Goal: Task Accomplishment & Management: Manage account settings

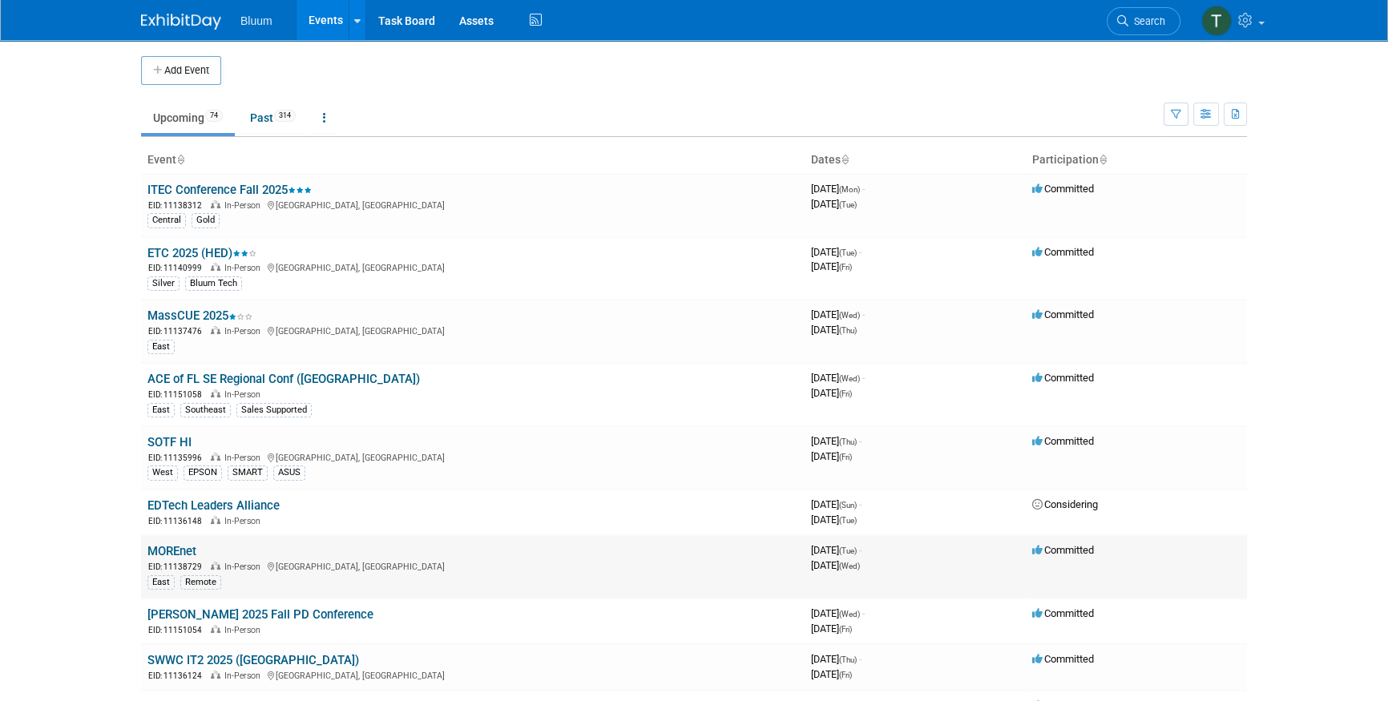
click at [158, 551] on link "MOREnet" at bounding box center [171, 551] width 49 height 14
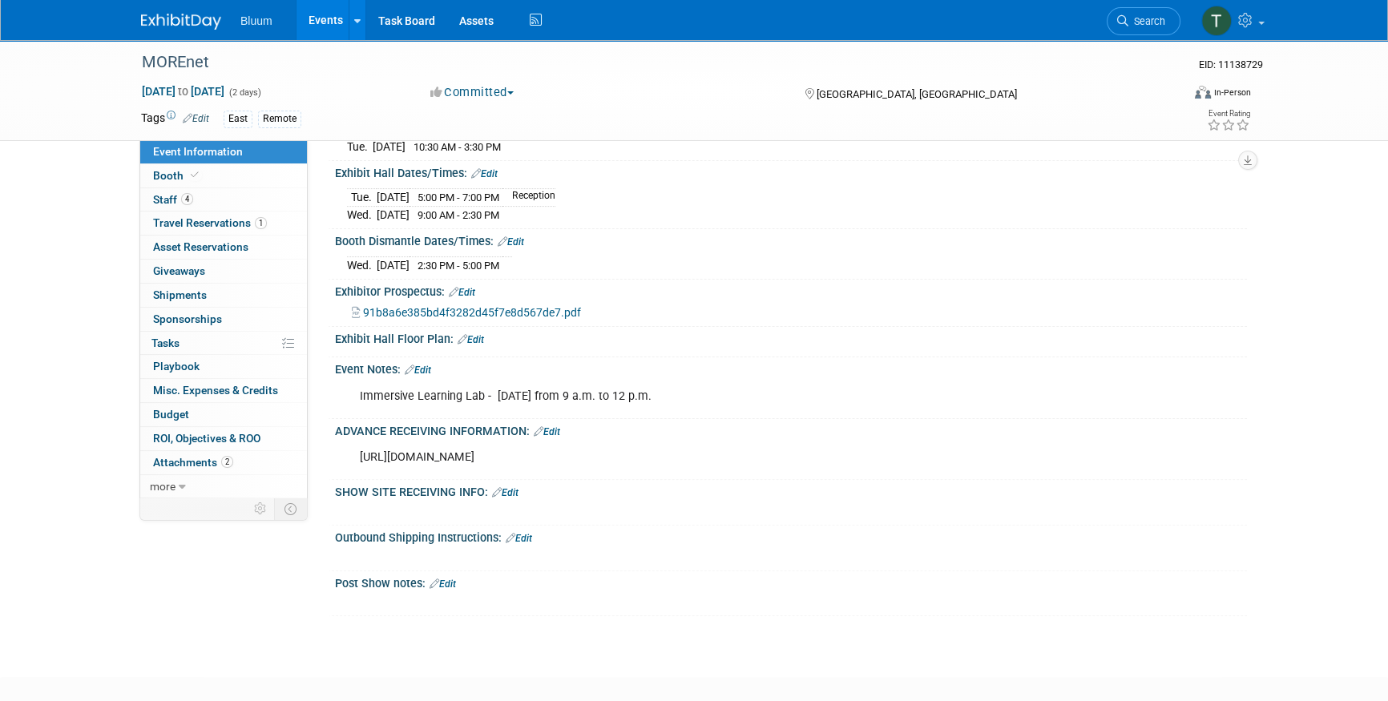
scroll to position [437, 0]
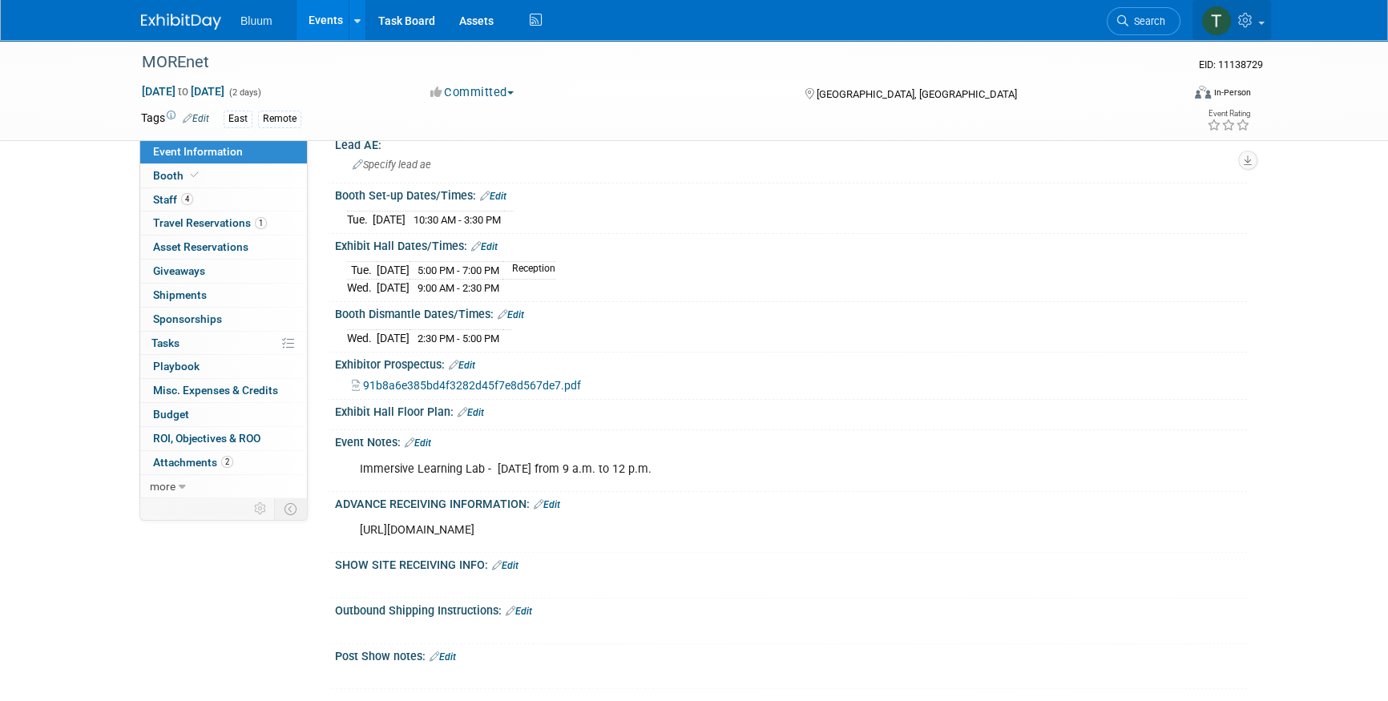
click at [1253, 21] on icon at bounding box center [1247, 20] width 18 height 14
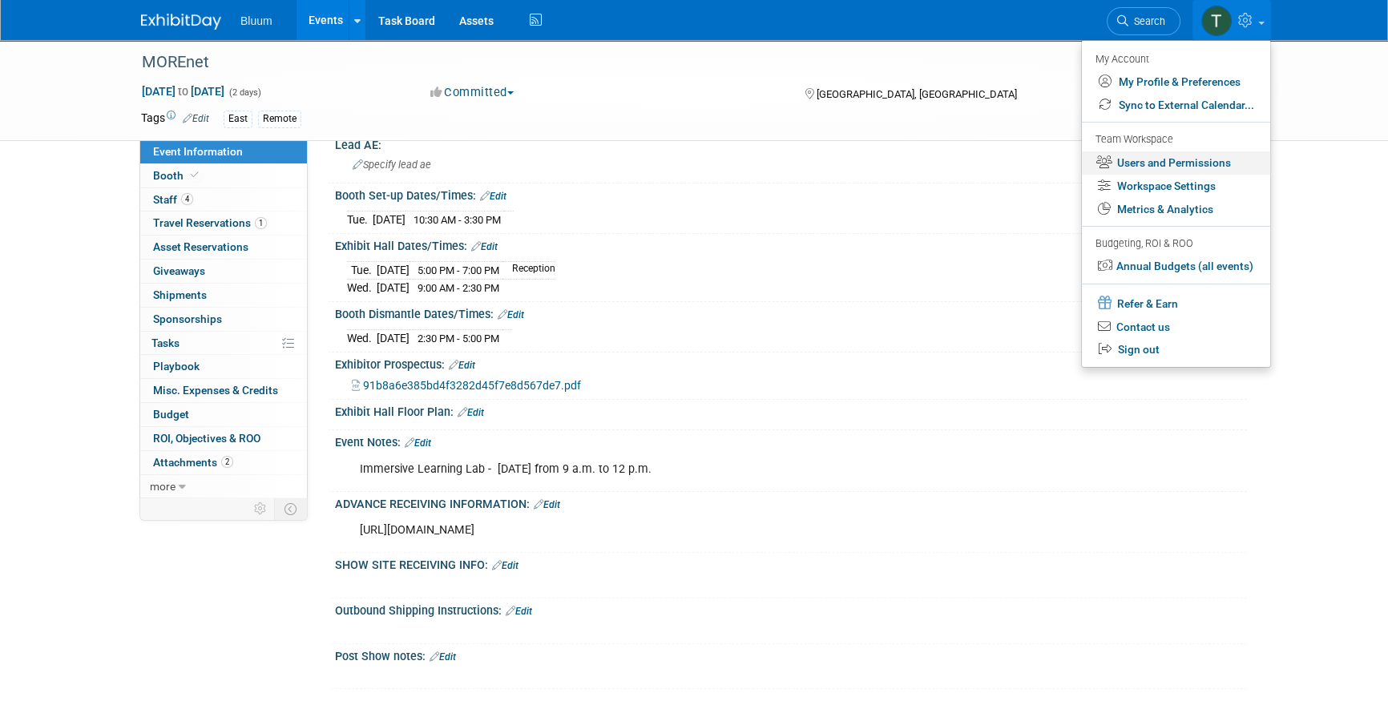
click at [1174, 160] on link "Users and Permissions" at bounding box center [1176, 162] width 188 height 23
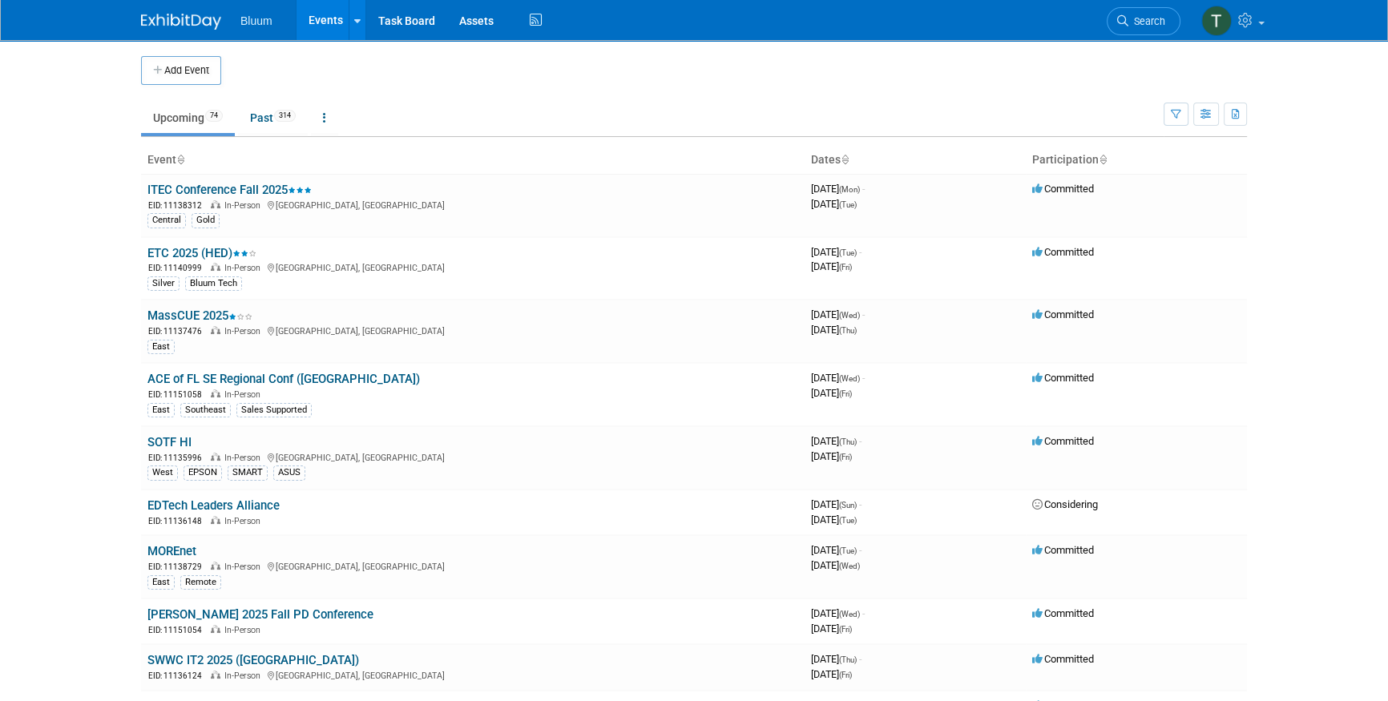
click at [322, 21] on link "Events" at bounding box center [326, 20] width 59 height 40
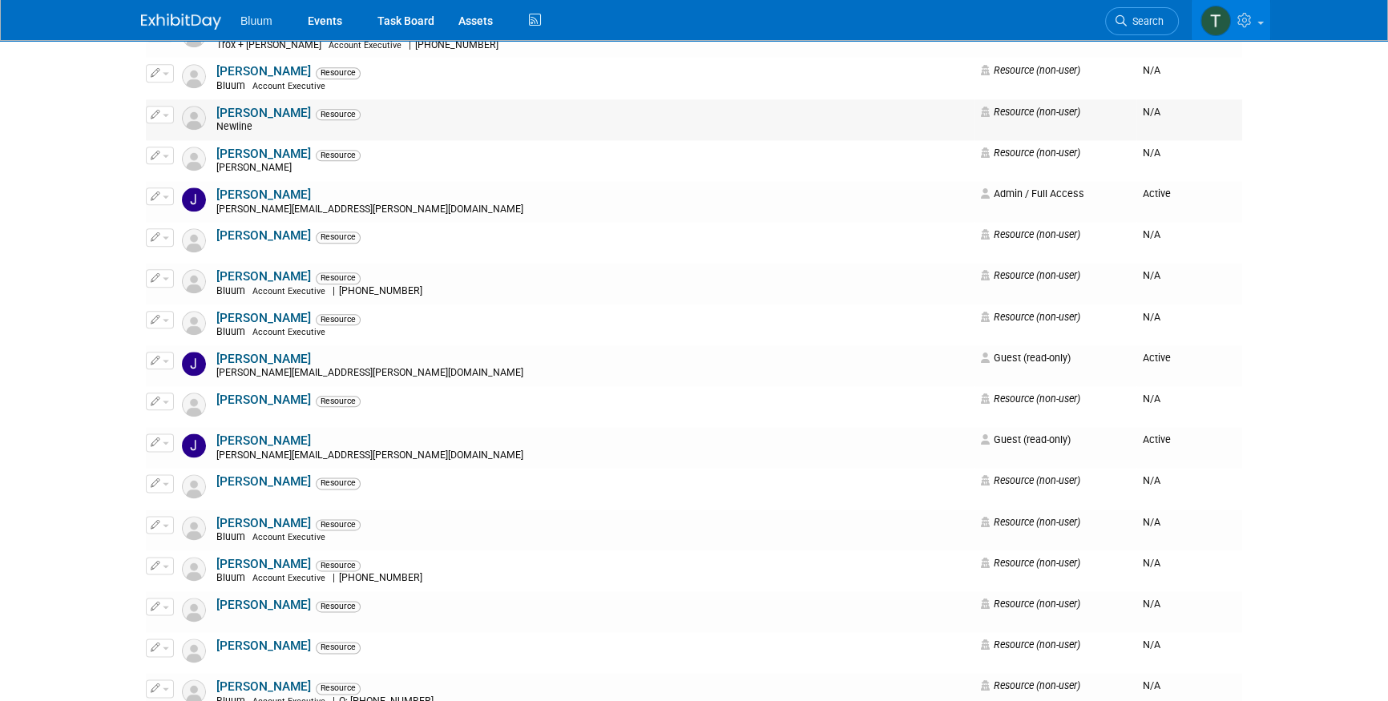
scroll to position [2404, 0]
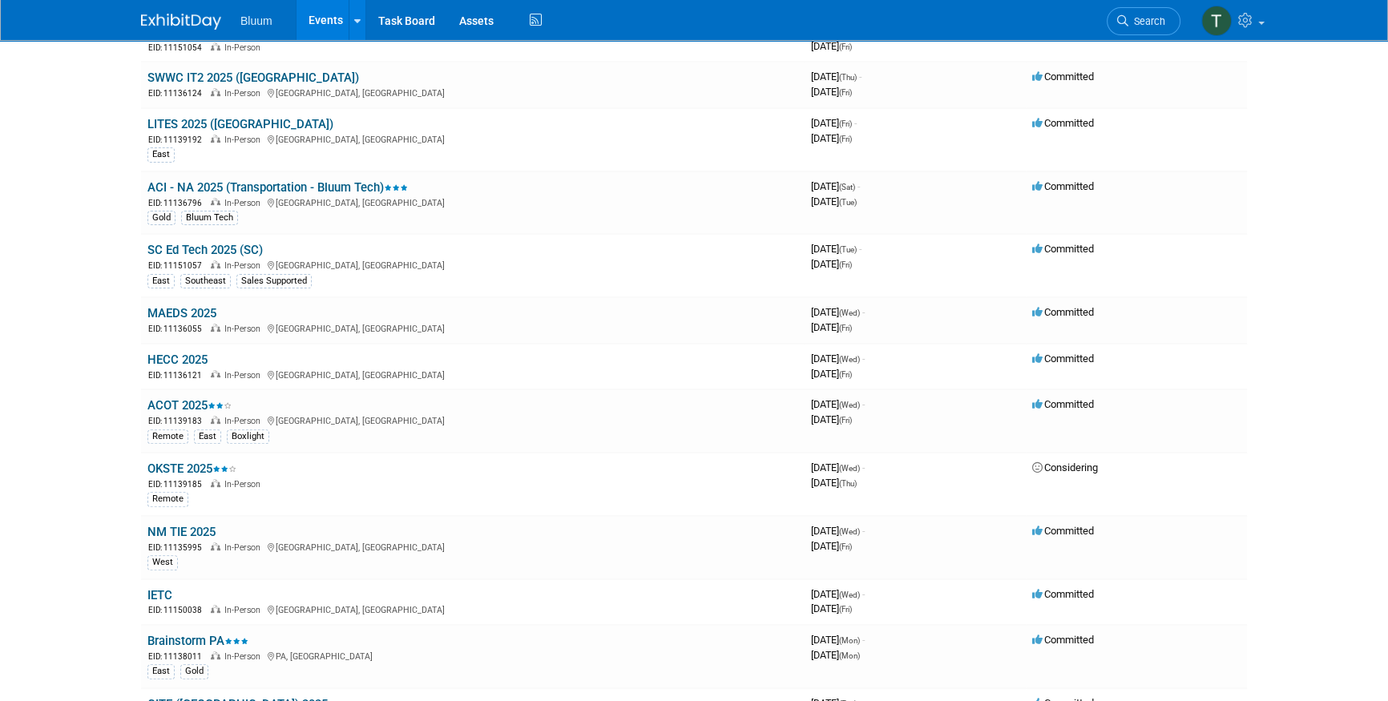
scroll to position [656, 0]
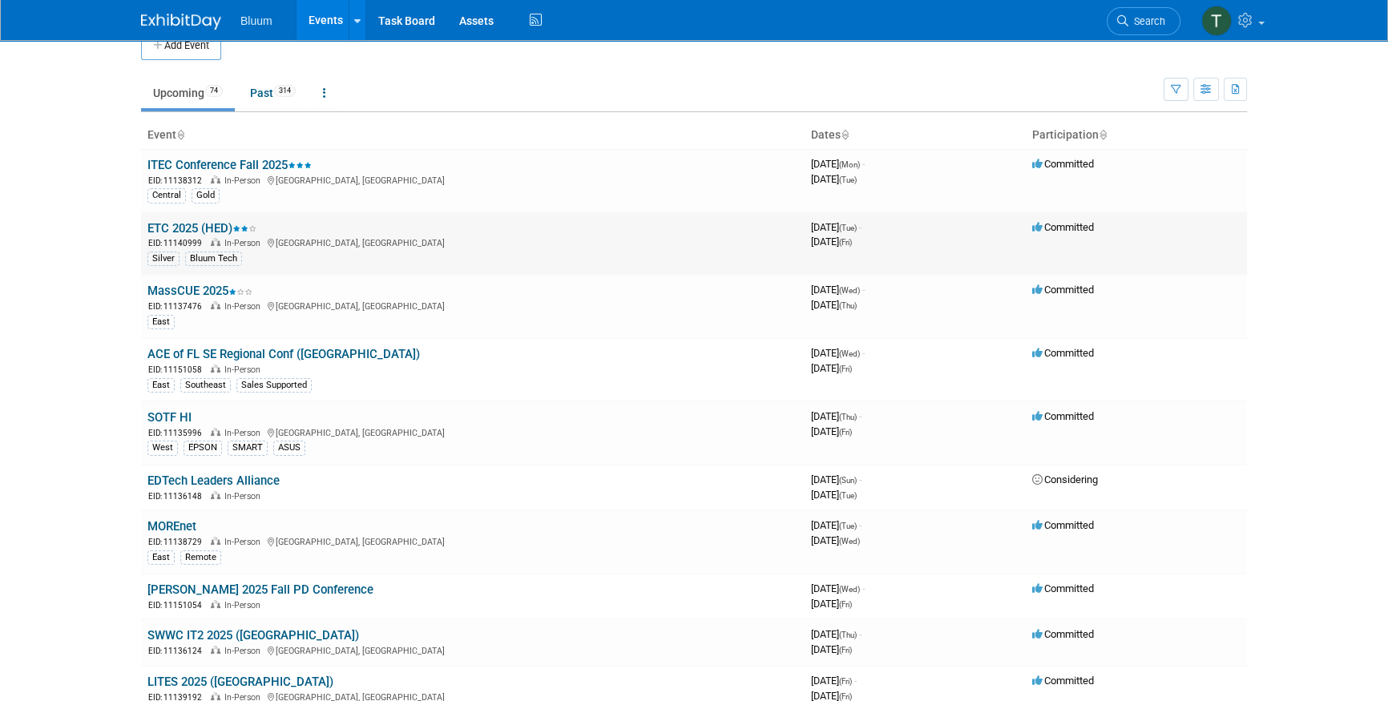
scroll to position [0, 0]
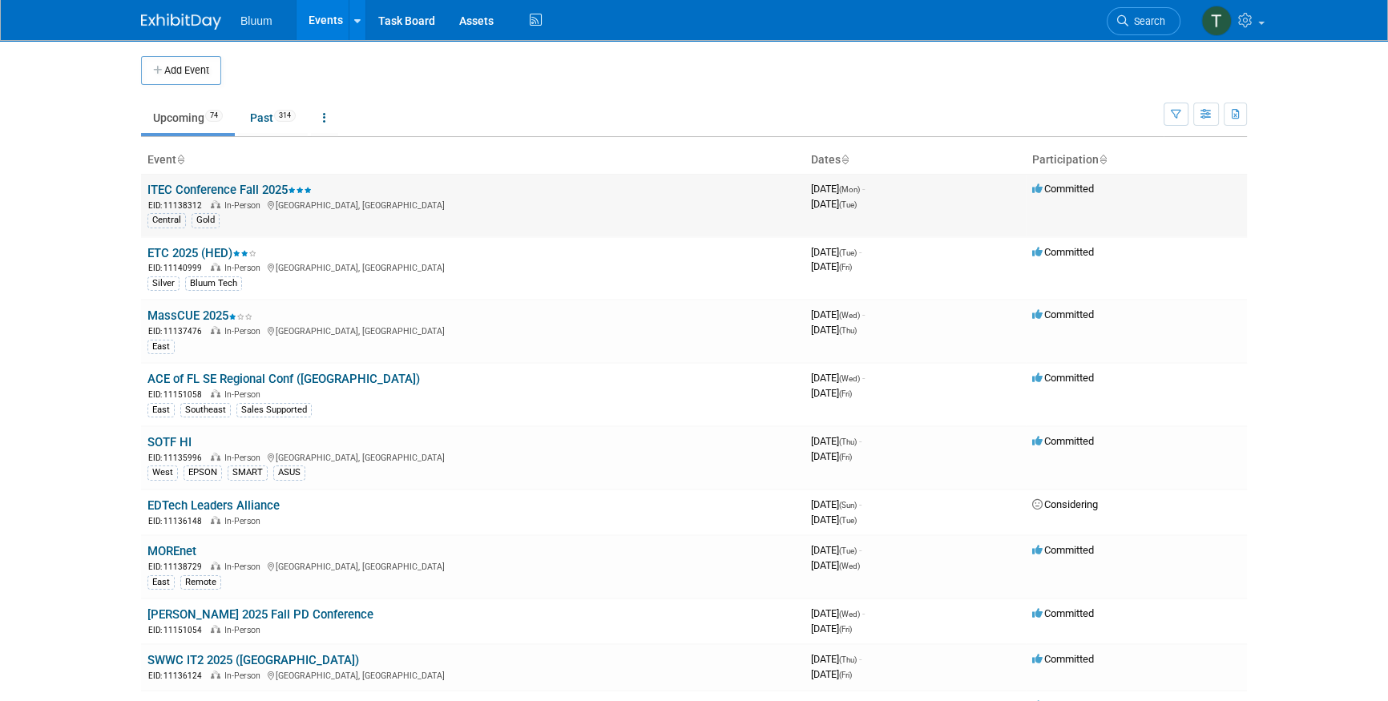
click at [233, 188] on link "ITEC Conference Fall 2025" at bounding box center [229, 190] width 164 height 14
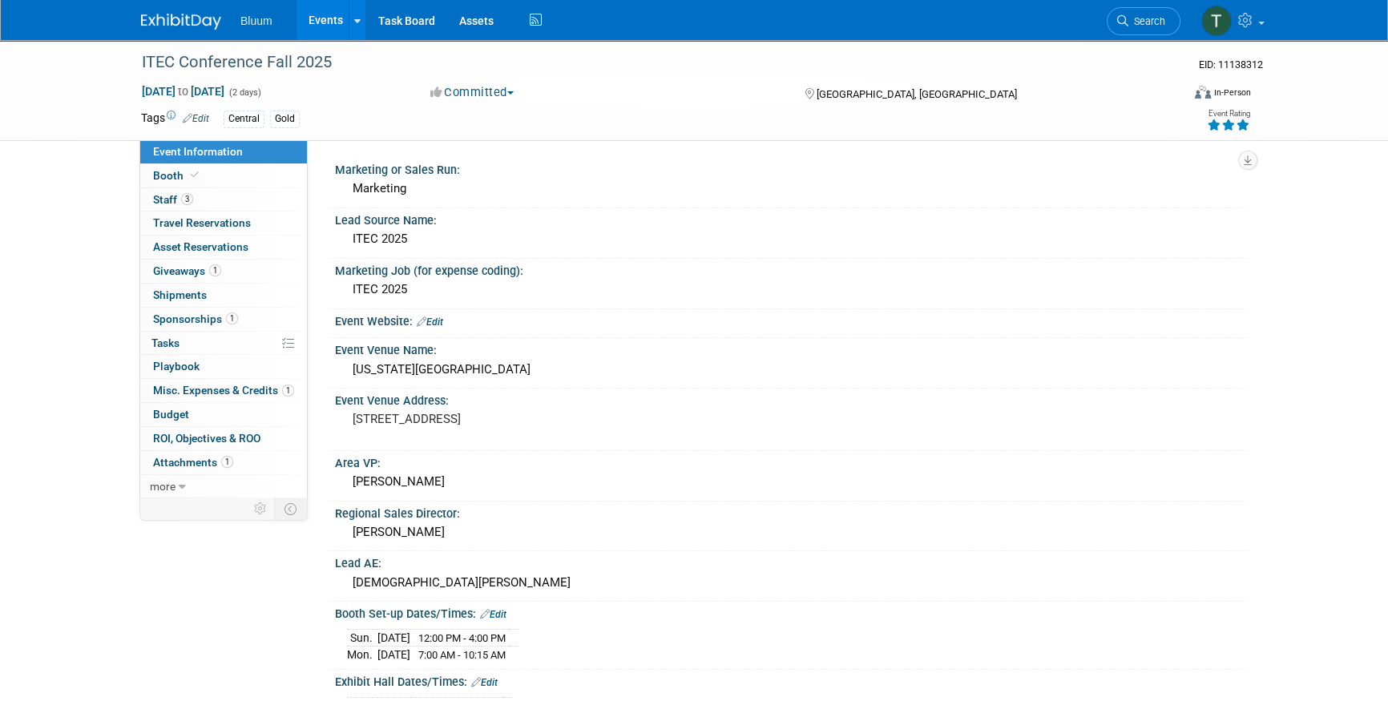
click at [199, 115] on link "Edit" at bounding box center [196, 118] width 26 height 11
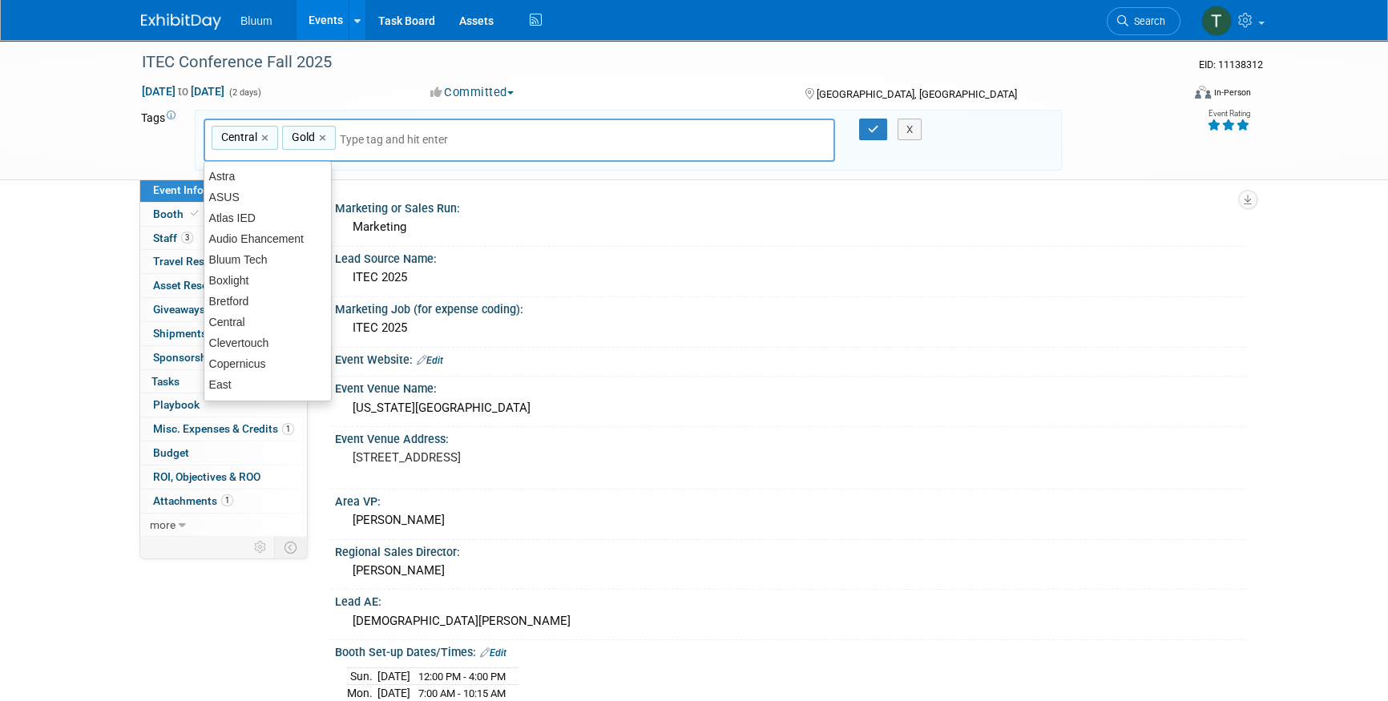
click at [369, 129] on div "Central,Gold Central × Gold ×" at bounding box center [519, 141] width 631 height 44
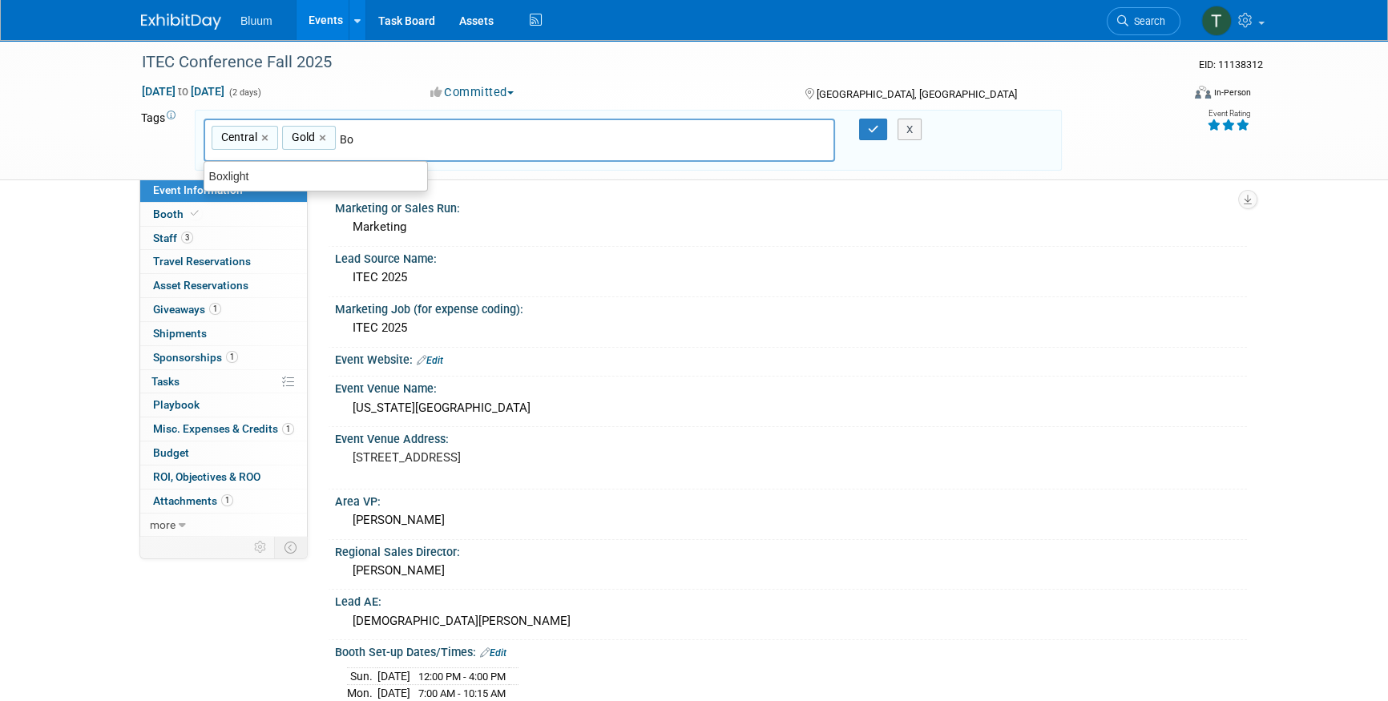
type input "B"
type input "Smart"
type input "Central, Gold, Smart"
type input "Newline"
type input "Central, Gold, Smart, Newline"
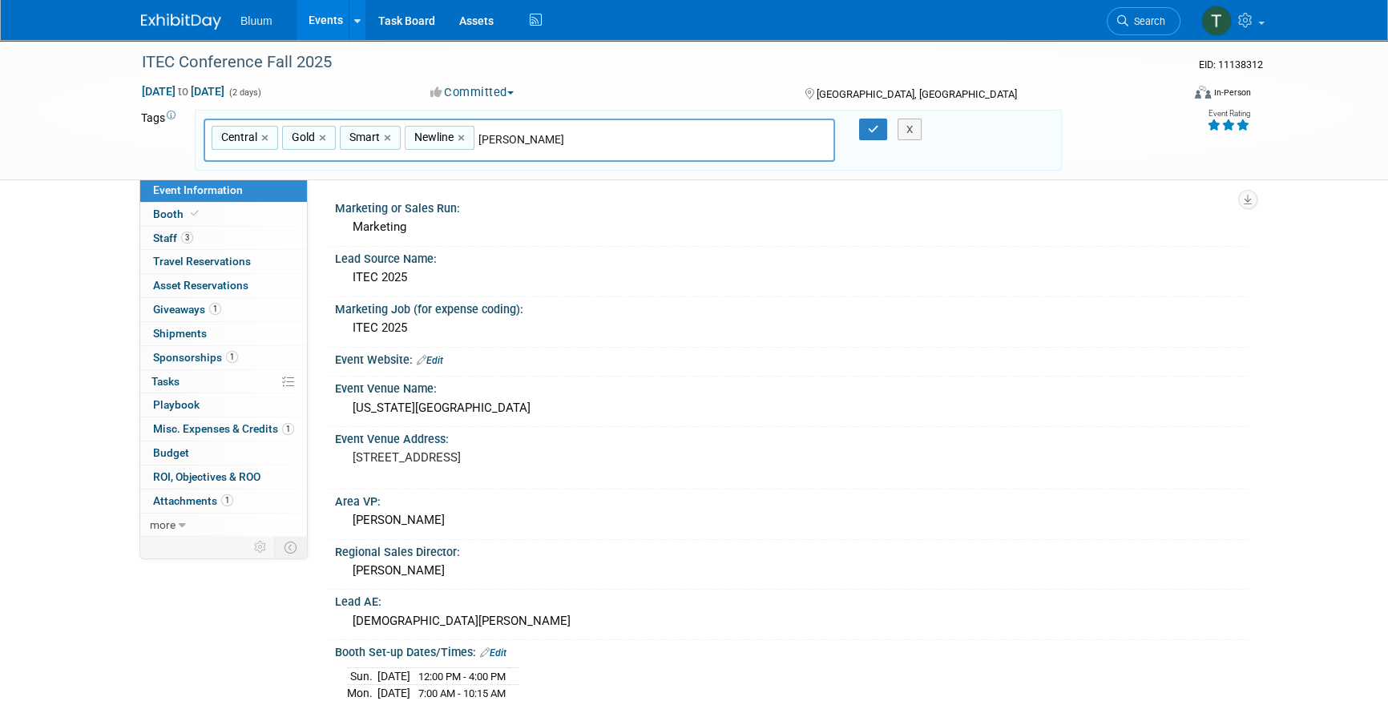
type input "Douglas Stewart"
type input "Central, Gold, Smart, Newline, Douglas Stewart"
type input "M"
type input "Copernicus"
type input "Central, Gold, Smart, Newline, Douglas Stewart, Copernicus"
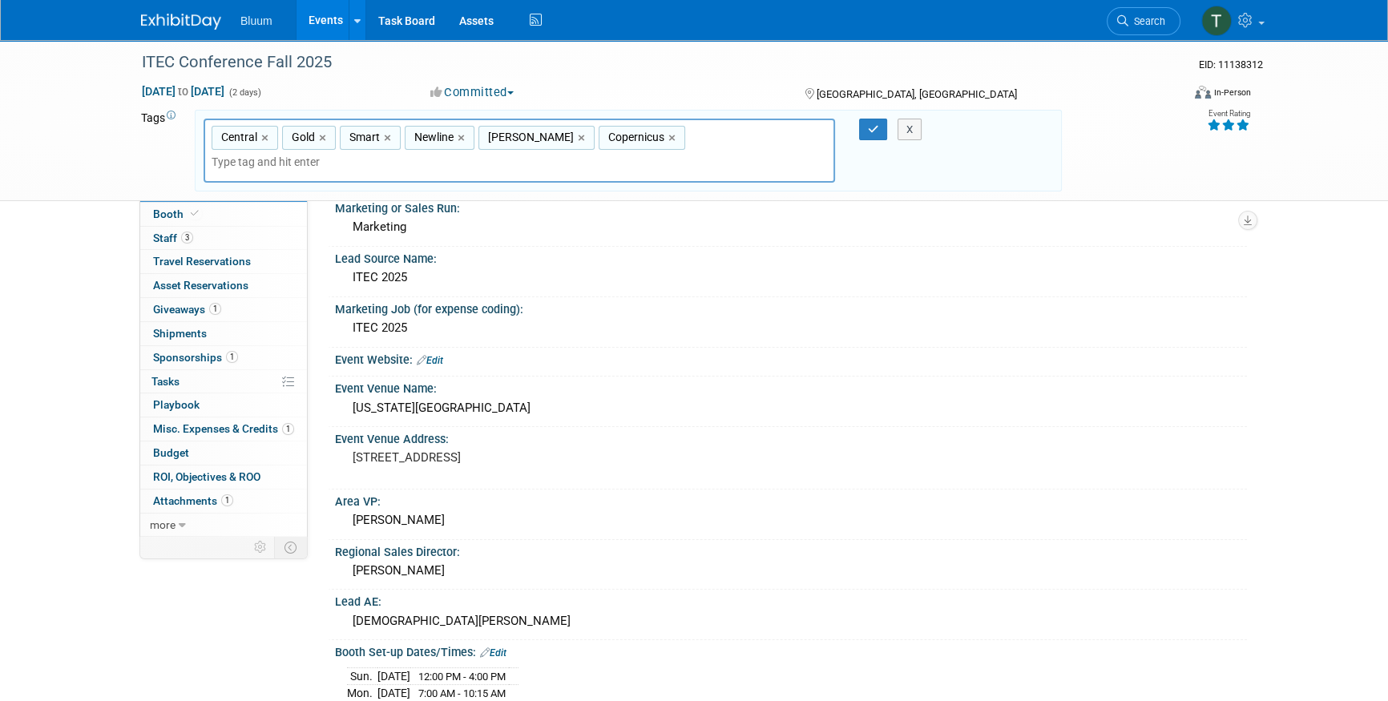
click at [865, 120] on button "button" at bounding box center [873, 130] width 29 height 22
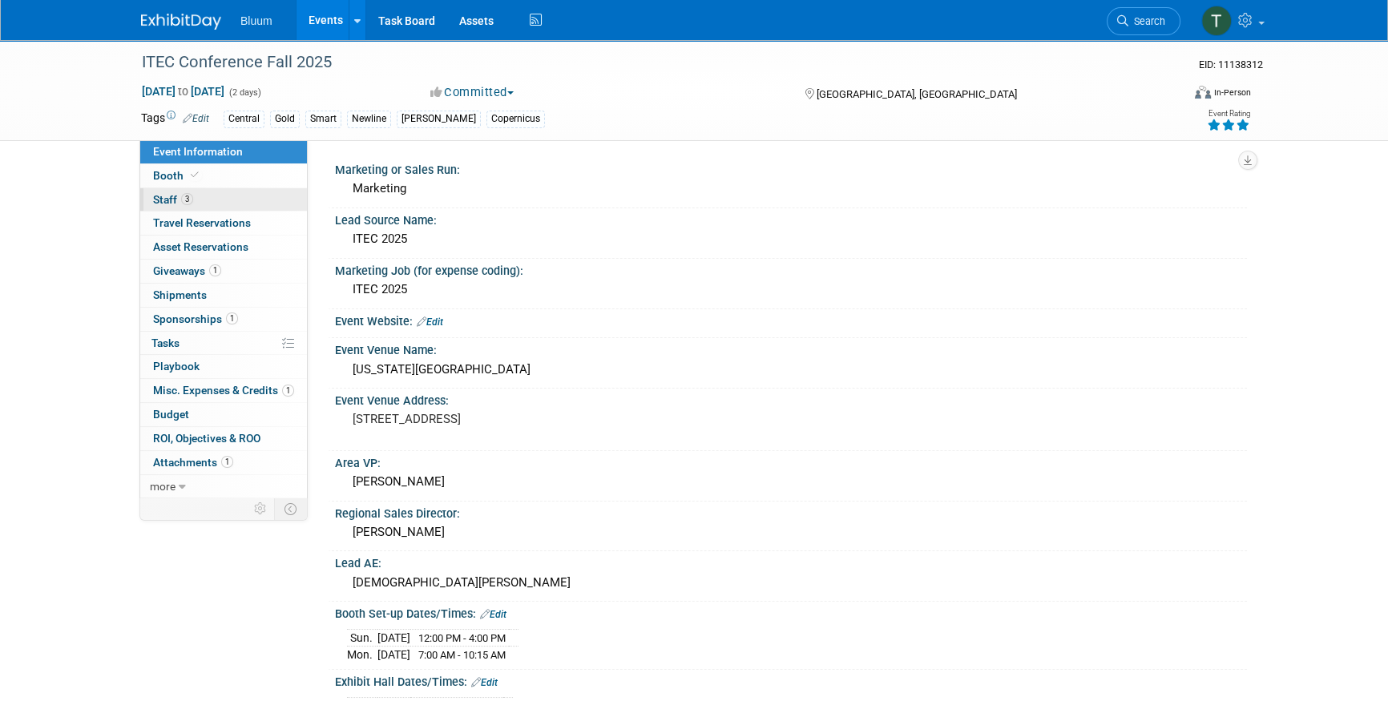
click at [187, 200] on span "3" at bounding box center [187, 199] width 12 height 12
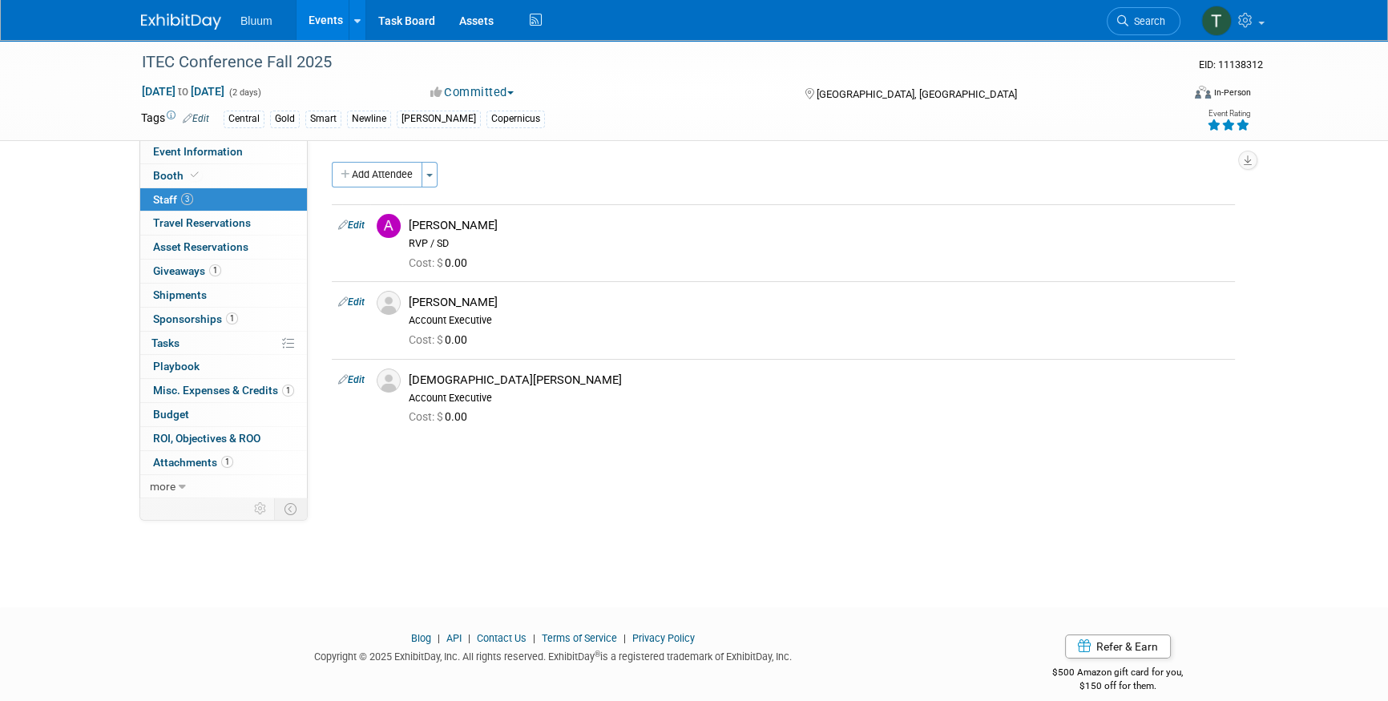
click at [322, 23] on link "Events" at bounding box center [326, 20] width 59 height 40
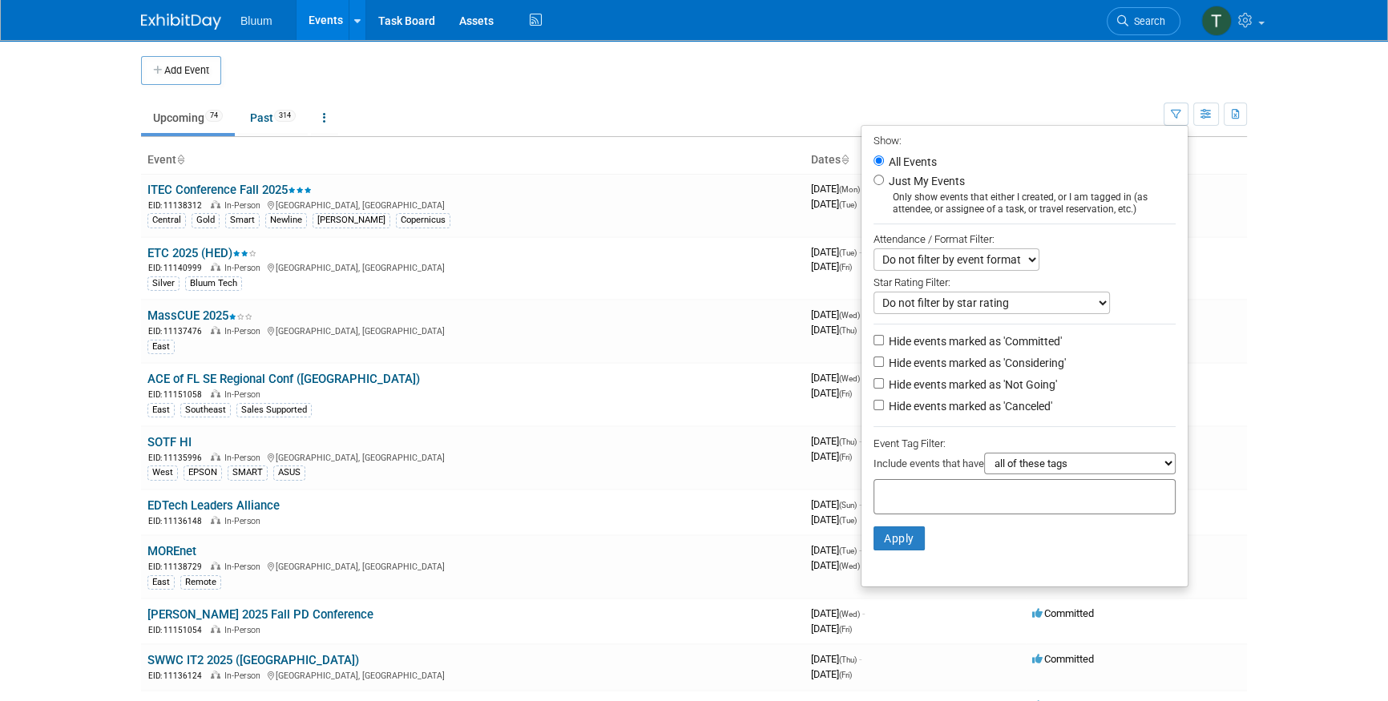
click at [897, 188] on li "Just My Events Only show events that either I created, or I am tagged in (as at…" at bounding box center [1024, 193] width 326 height 44
click at [873, 177] on input "Just My Events" at bounding box center [878, 180] width 10 height 10
radio input "true"
click at [894, 535] on button "Apply" at bounding box center [898, 539] width 51 height 24
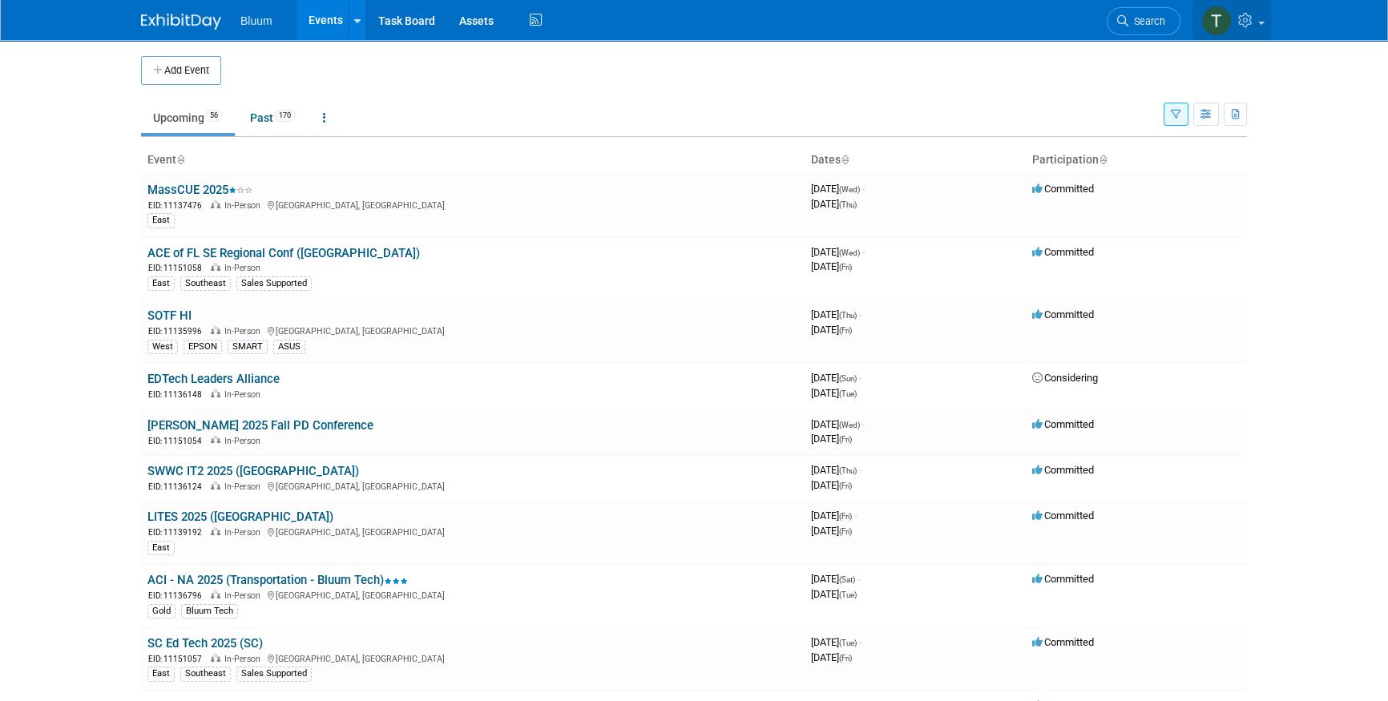
click at [1249, 14] on icon at bounding box center [1247, 20] width 18 height 14
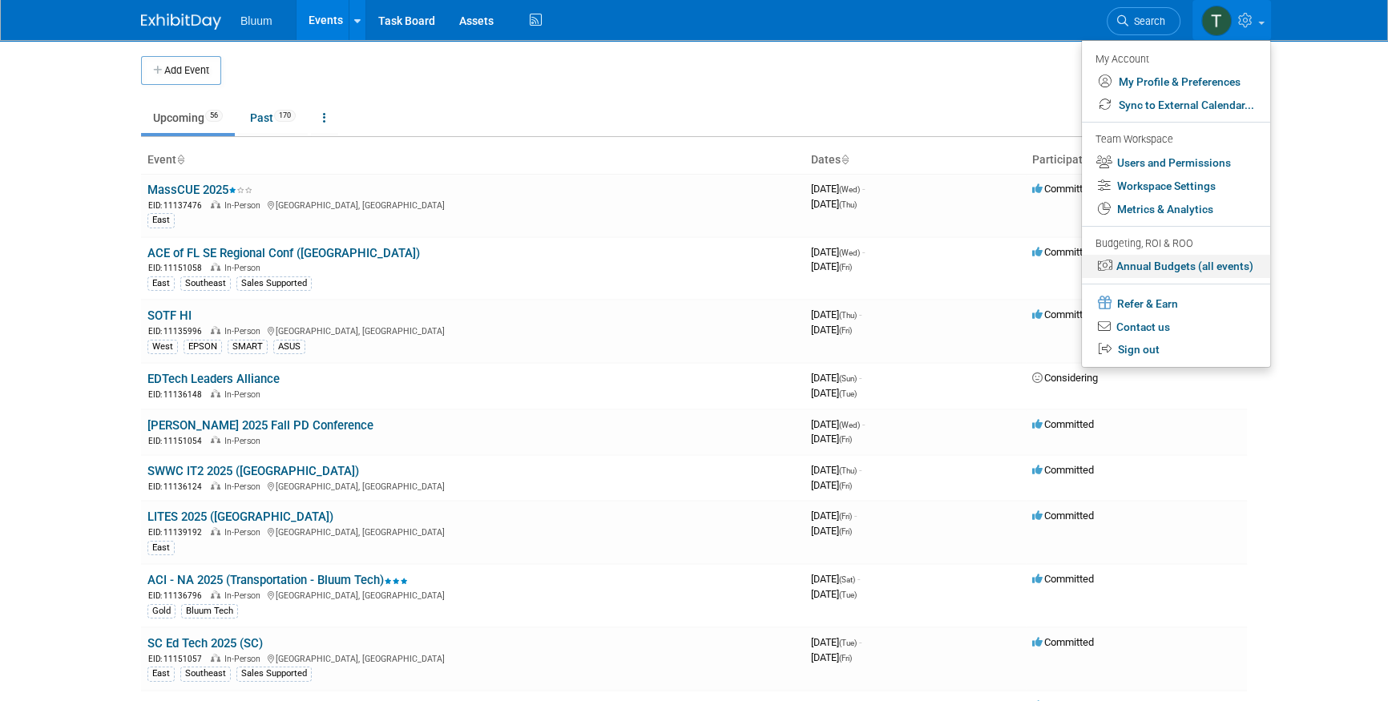
click at [1168, 272] on link "Annual Budgets (all events)" at bounding box center [1176, 266] width 188 height 23
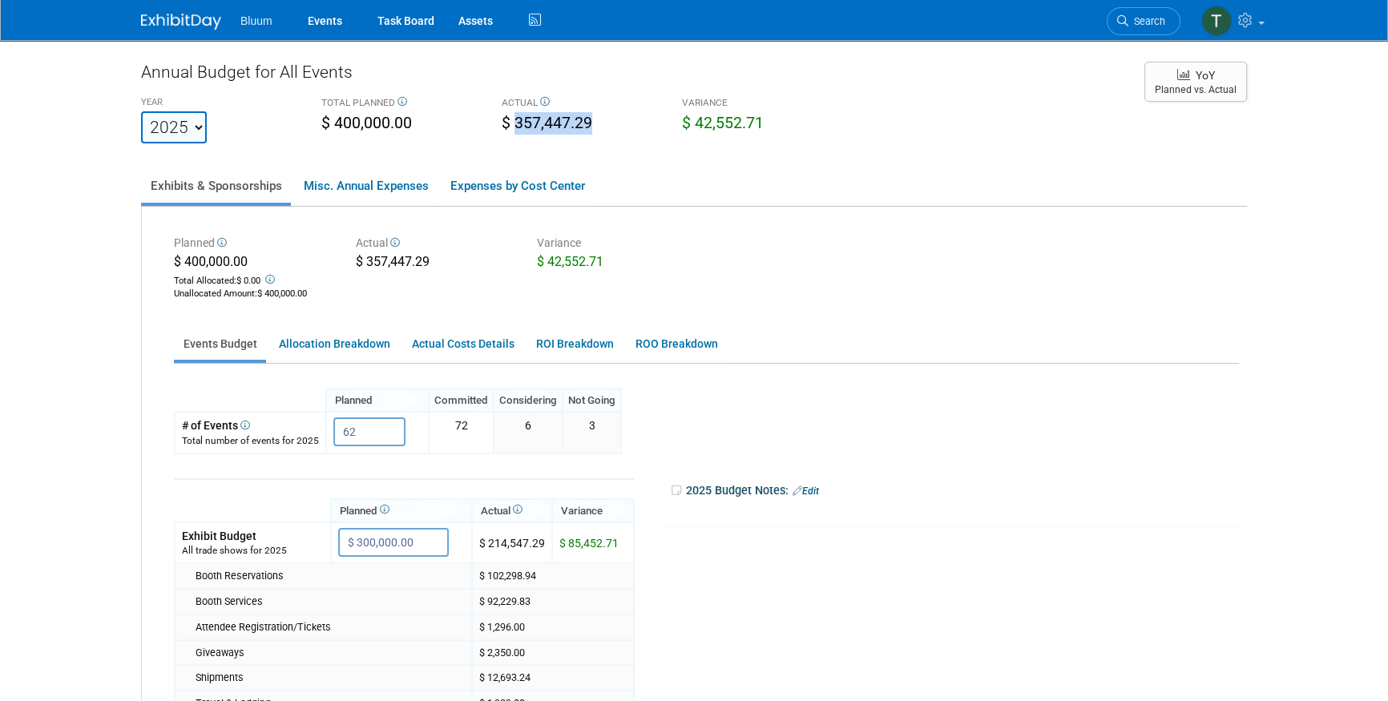
drag, startPoint x: 516, startPoint y: 122, endPoint x: 599, endPoint y: 123, distance: 83.4
click at [599, 123] on div "$ 357,447.29" at bounding box center [580, 124] width 156 height 25
click at [357, 152] on div "Annual Budget for All Events YEAR 2019 2020 2021 2022 2023 2024 2025 2026 2027 …" at bounding box center [694, 507] width 1106 height 894
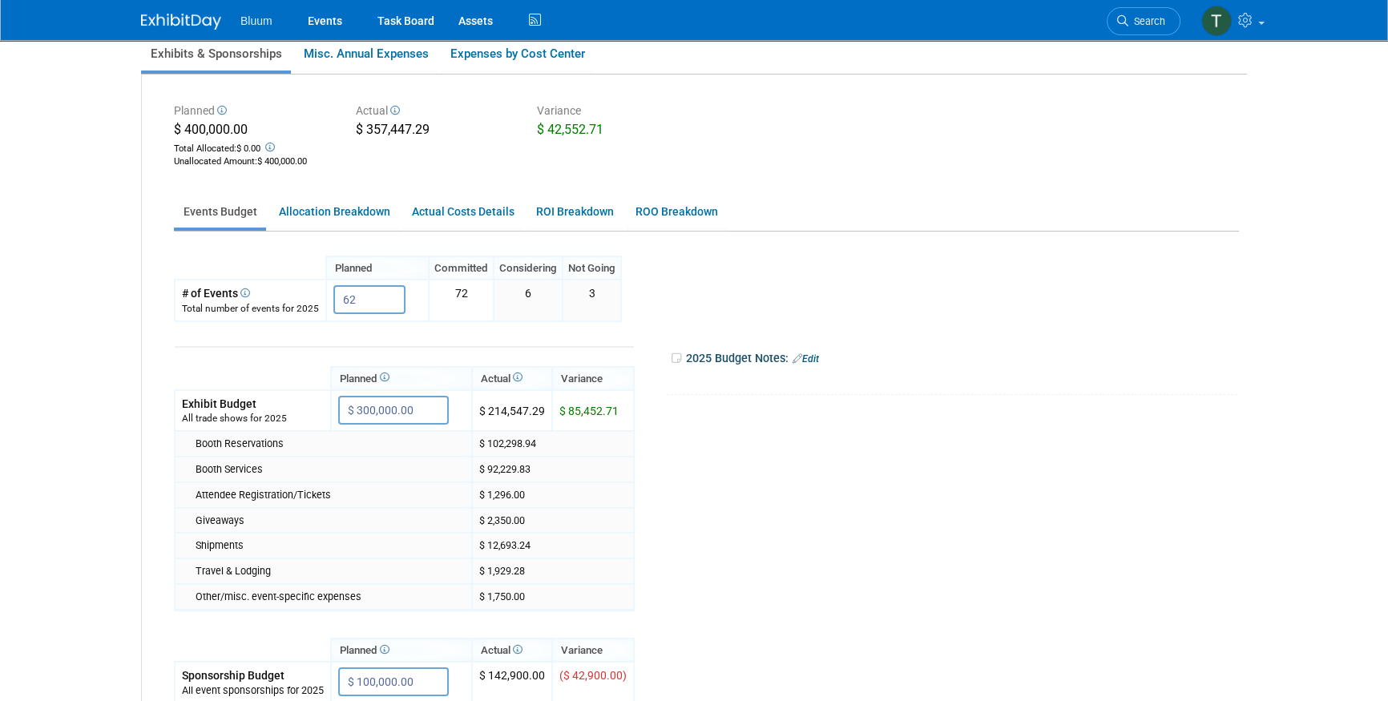
scroll to position [131, 0]
click at [316, 21] on link "Events" at bounding box center [325, 20] width 59 height 40
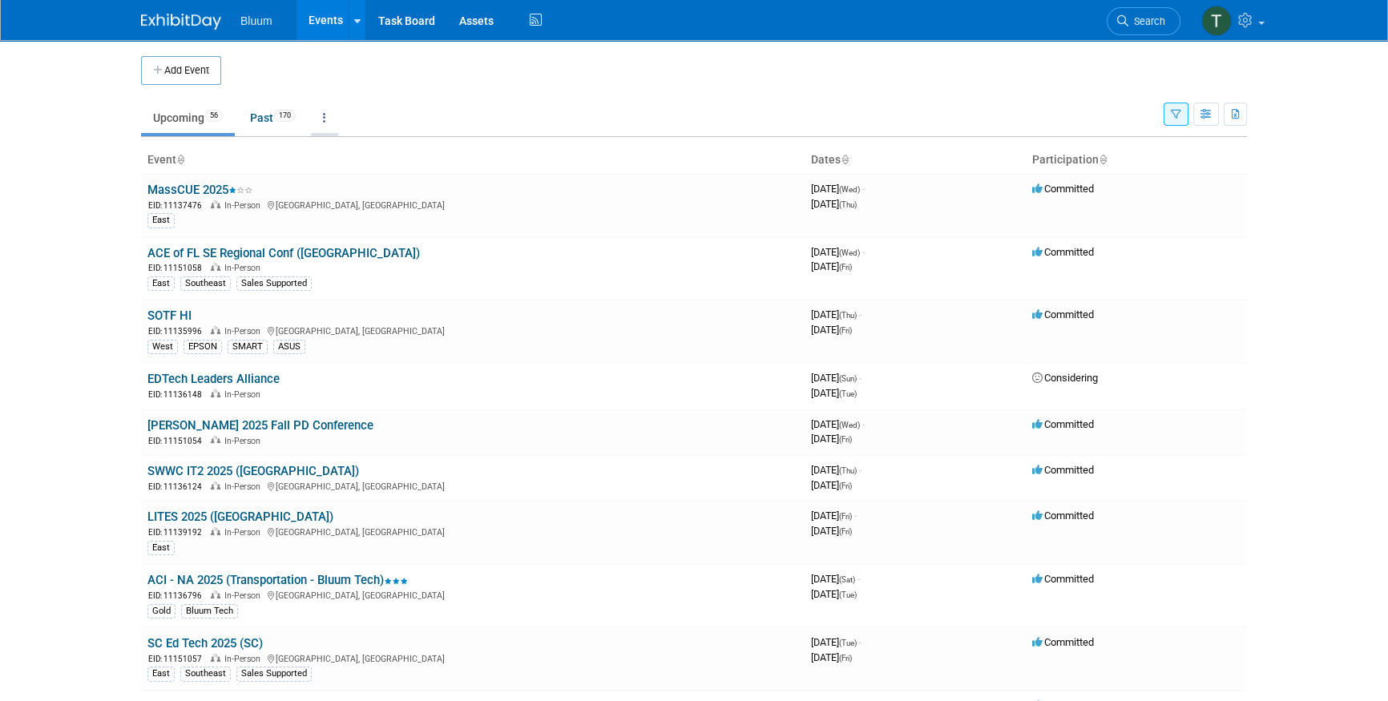
click at [331, 116] on link at bounding box center [324, 118] width 27 height 30
click at [377, 180] on link "Grouped Annually Events grouped by year" at bounding box center [374, 189] width 127 height 35
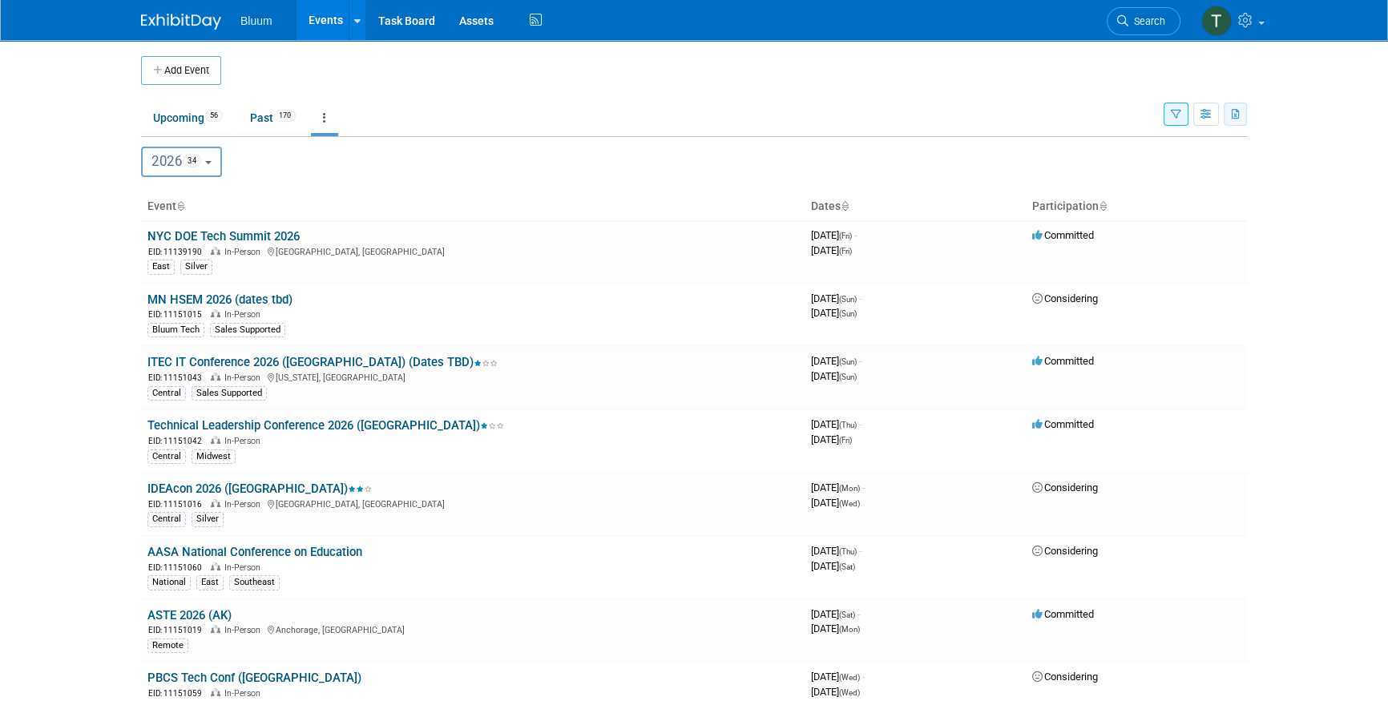
click at [1240, 115] on icon "button" at bounding box center [1236, 115] width 9 height 10
click at [1103, 188] on link "Export All (388 Events)" at bounding box center [1147, 190] width 174 height 22
click at [72, 700] on html "Bluum Events Add Event Bulk Upload Events Shareable Event Boards Recently Viewe…" at bounding box center [694, 350] width 1388 height 701
click at [8, 273] on body "Bluum Events Add Event Bulk Upload Events Shareable Event Boards Recently Viewe…" at bounding box center [694, 350] width 1388 height 701
